Goal: Information Seeking & Learning: Learn about a topic

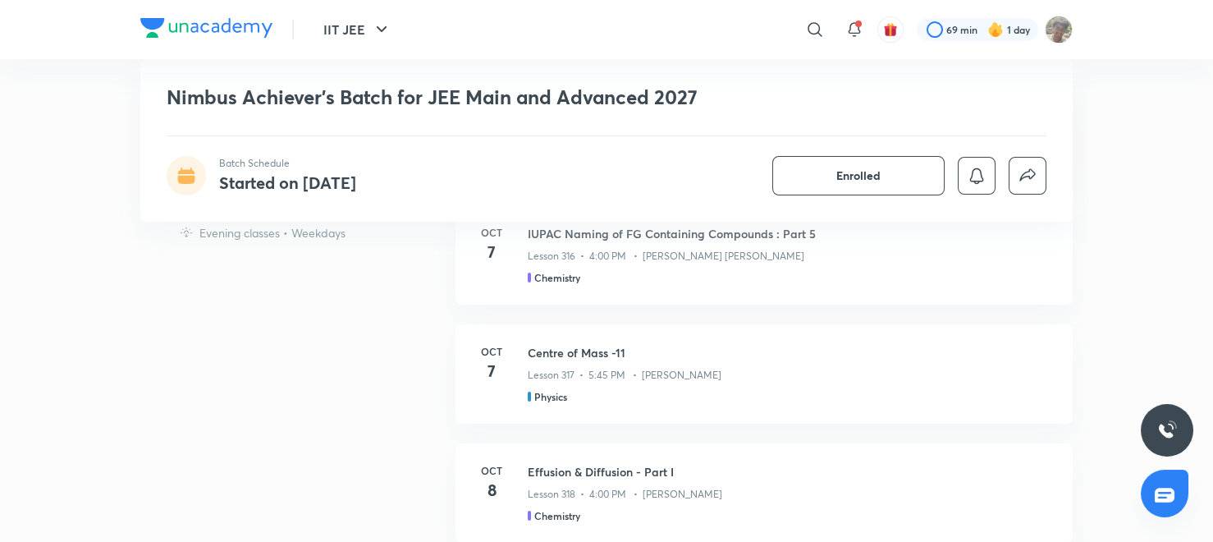
scroll to position [1251, 0]
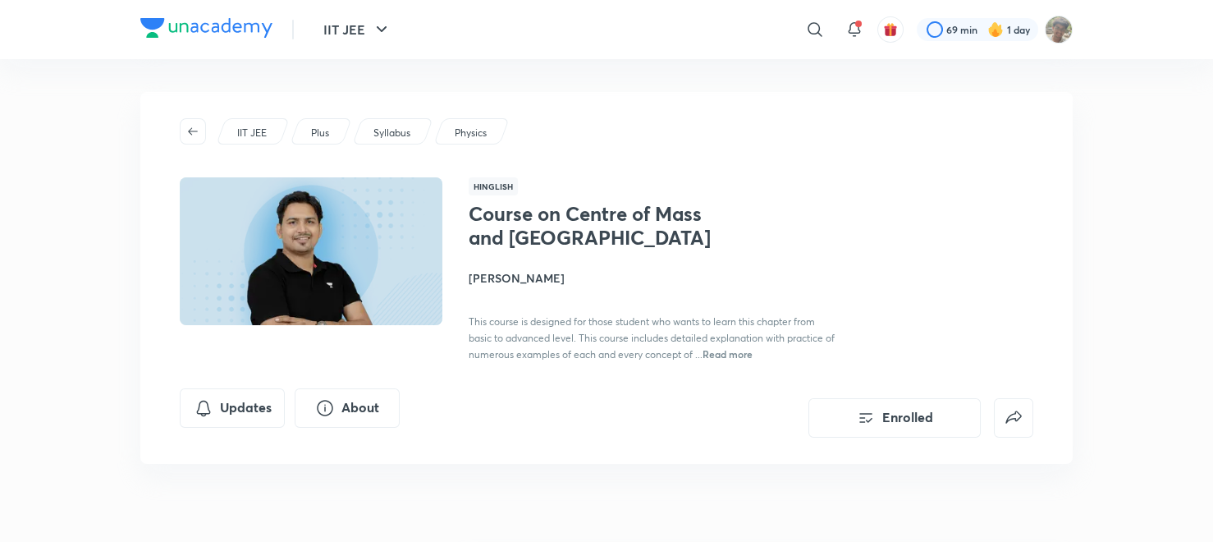
click at [917, 96] on div "IIT JEE Plus Syllabus Physics Hinglish Course on Centre of Mass and [PERSON_NAM…" at bounding box center [606, 278] width 932 height 372
click at [195, 141] on button "button" at bounding box center [193, 131] width 26 height 26
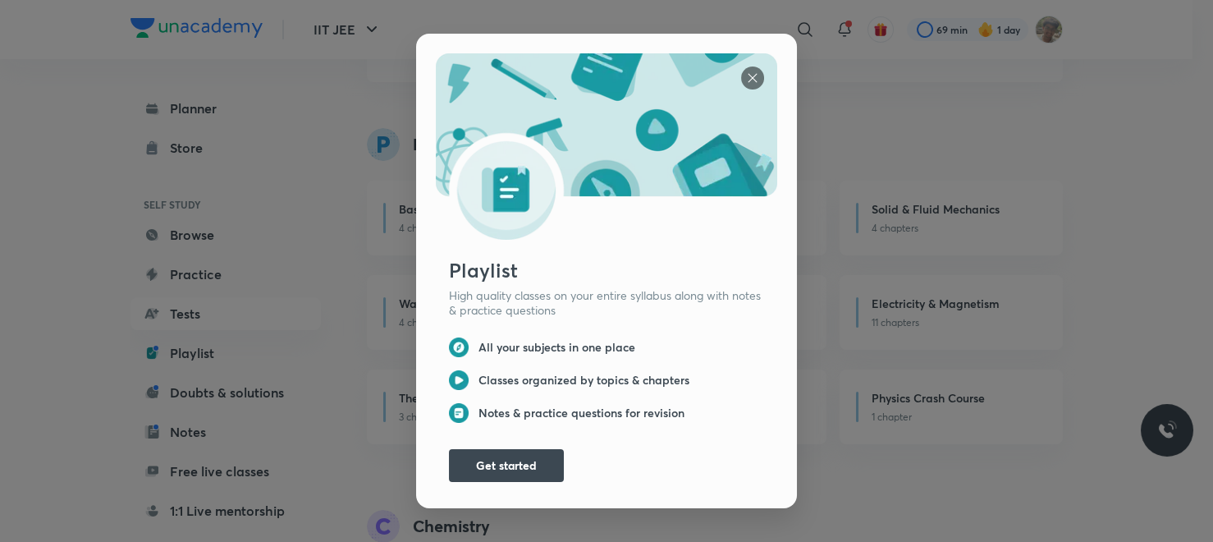
scroll to position [210, 0]
